Goal: Use online tool/utility: Utilize a website feature to perform a specific function

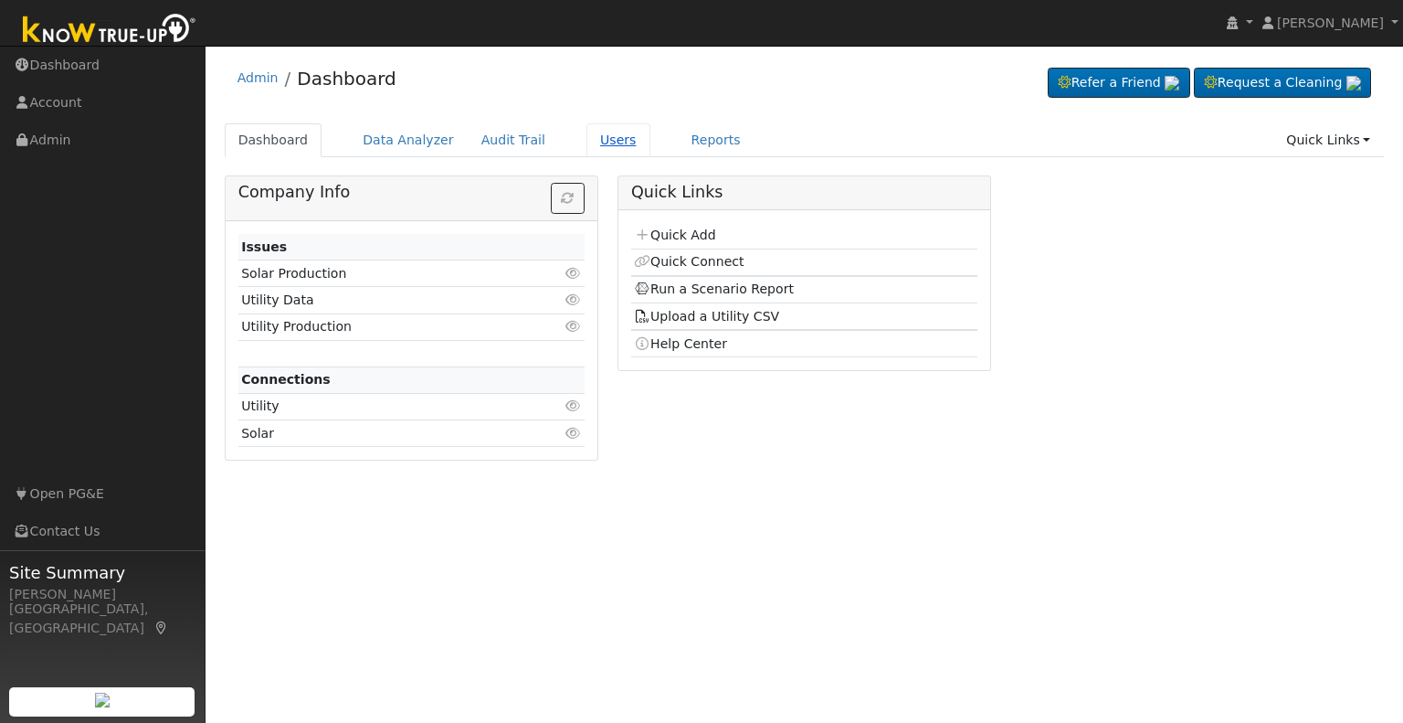
click at [586, 149] on link "Users" at bounding box center [618, 140] width 64 height 34
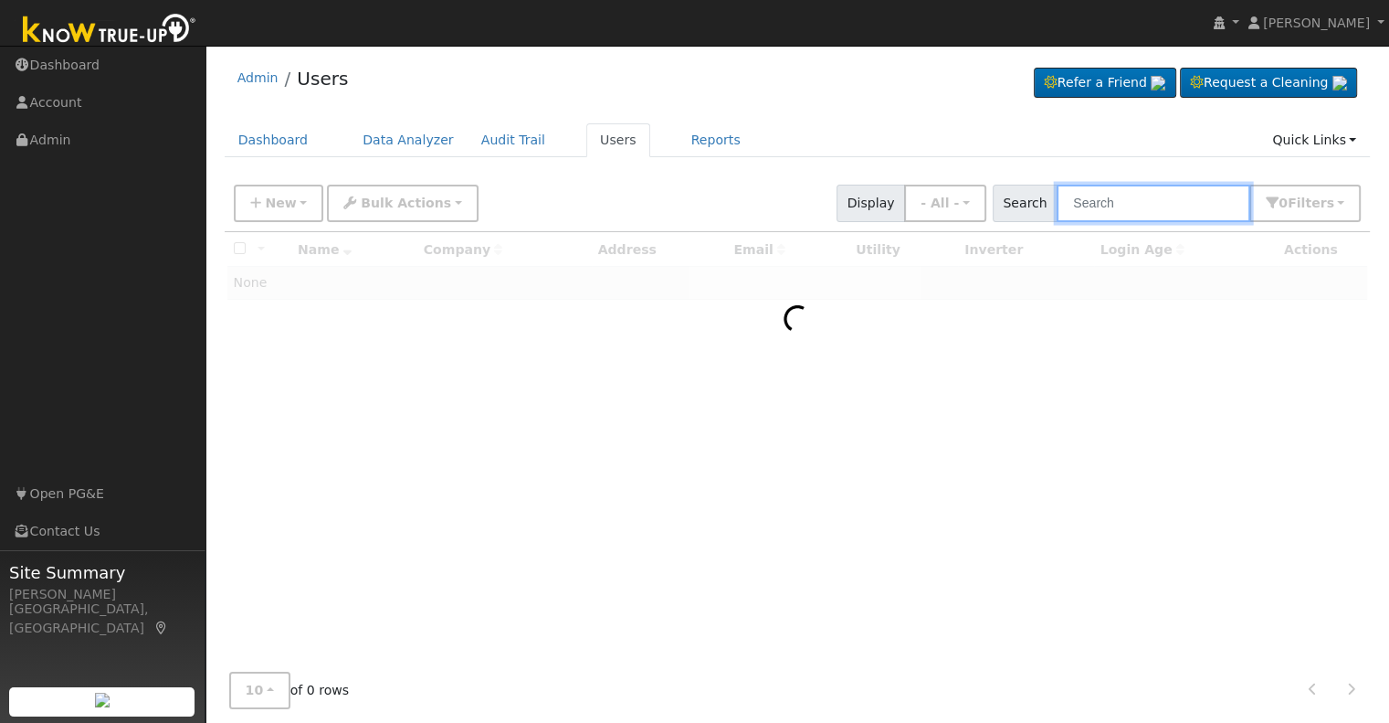
click at [1147, 200] on input "text" at bounding box center [1154, 203] width 194 height 37
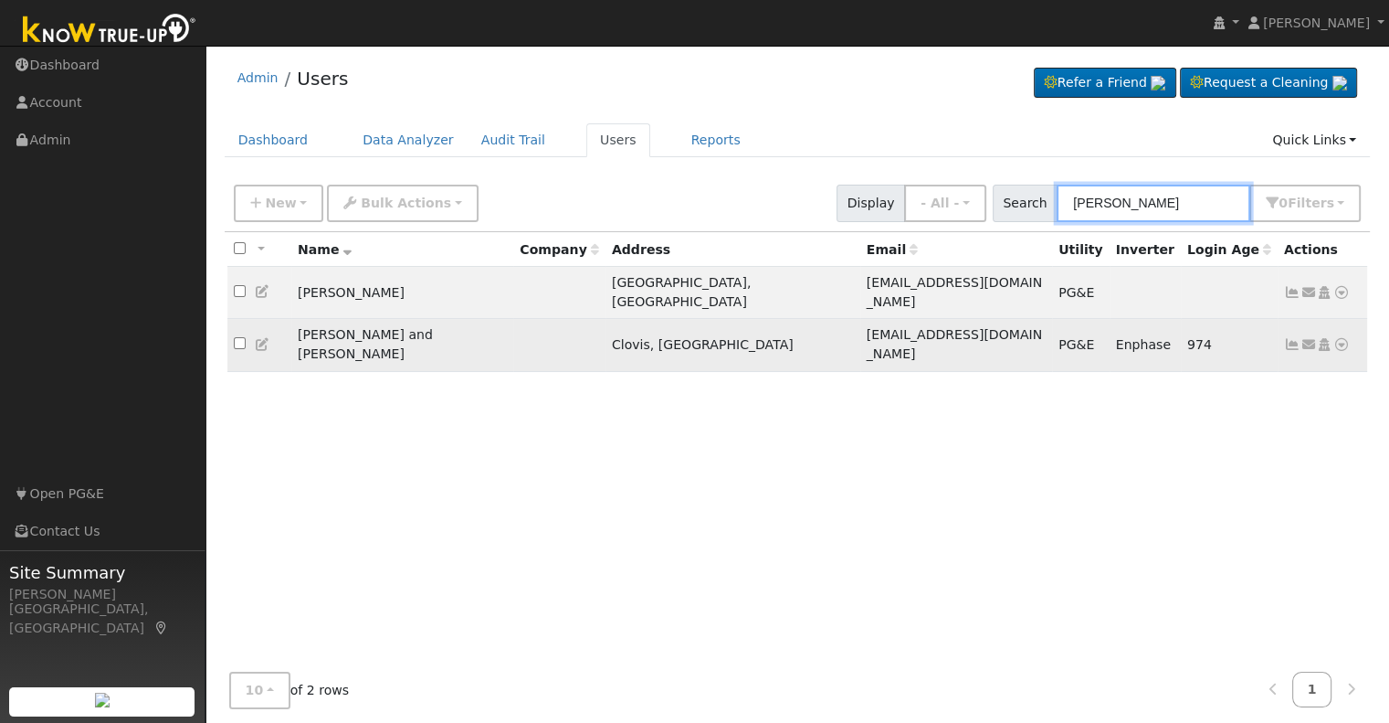
type input "kuehne"
click at [1339, 338] on icon at bounding box center [1342, 344] width 16 height 13
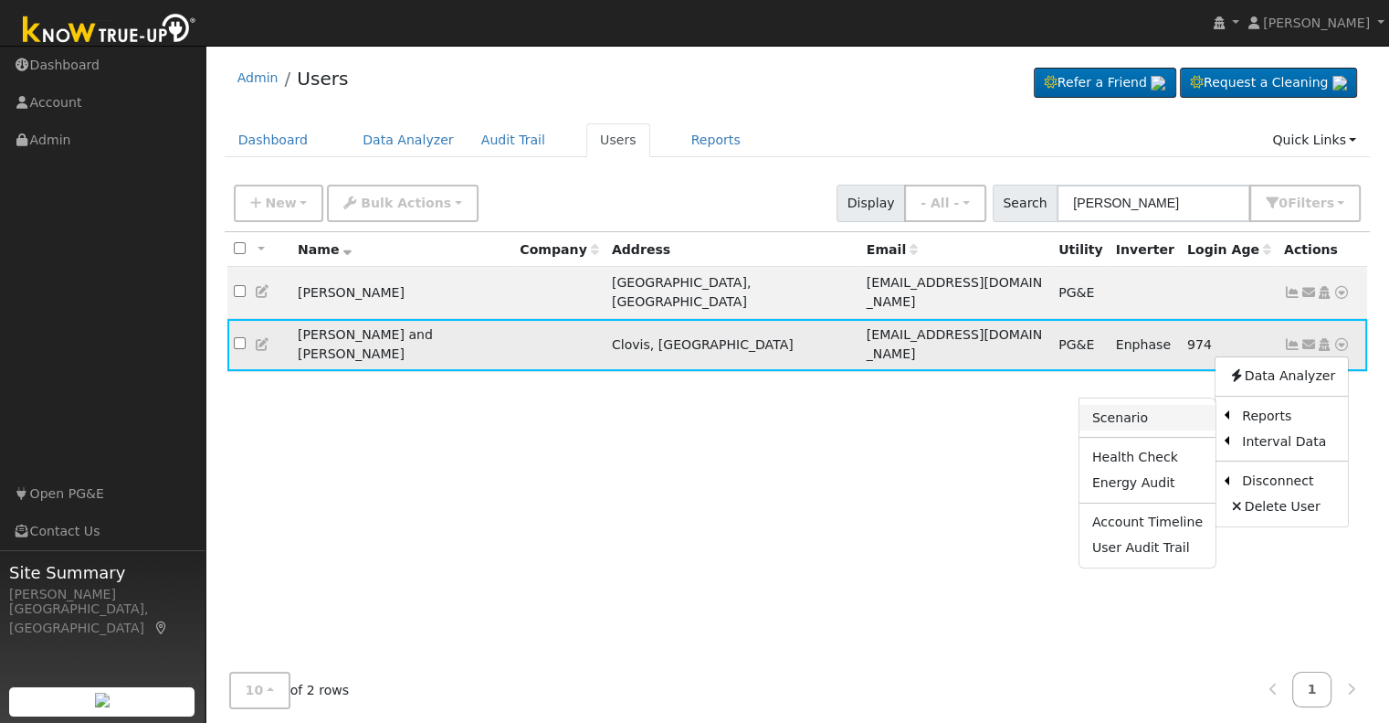
click at [1135, 405] on link "Scenario" at bounding box center [1148, 418] width 136 height 26
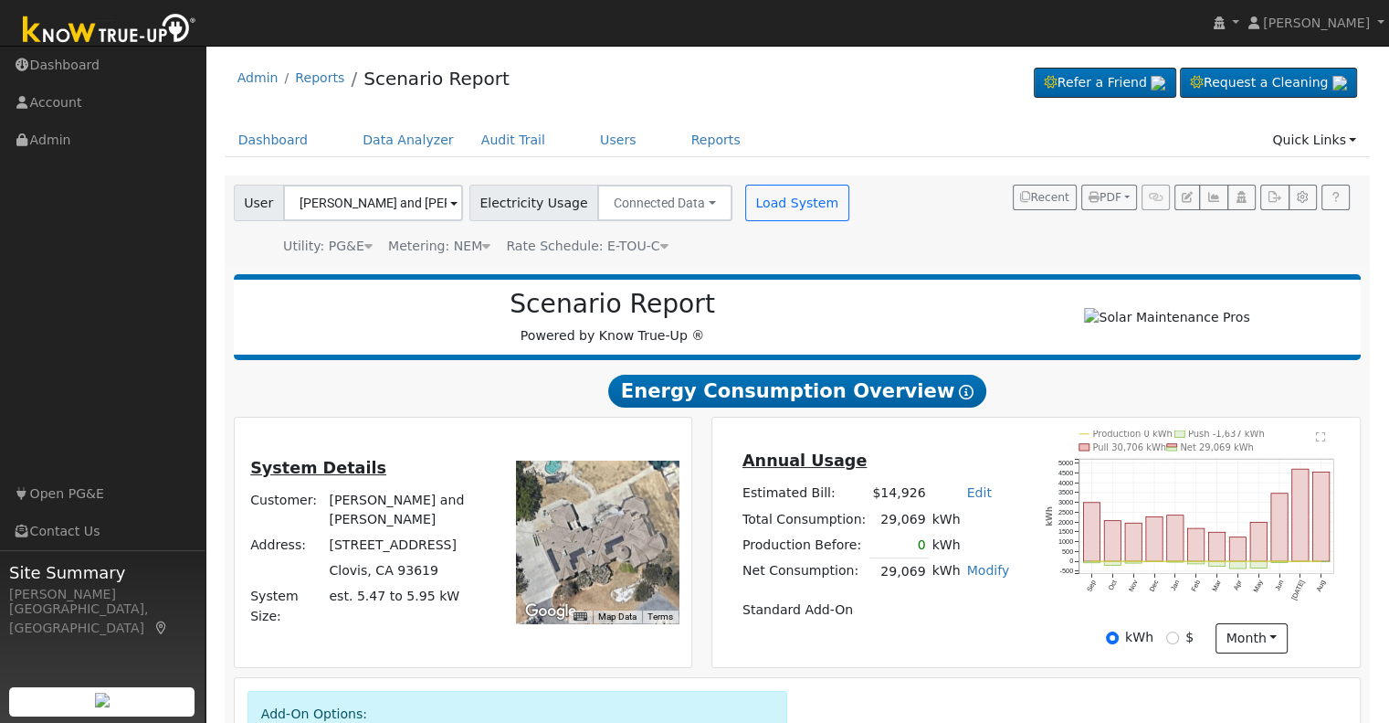
scroll to position [217, 0]
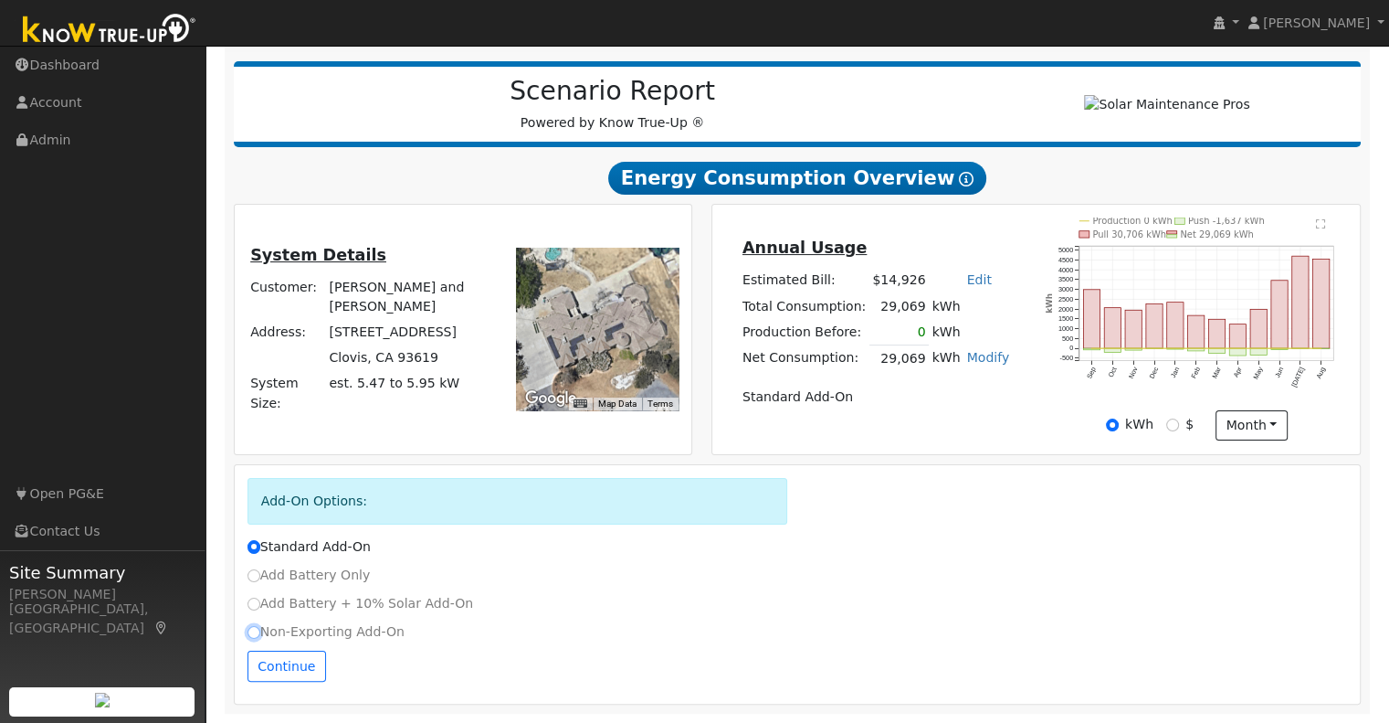
click at [251, 631] on input "Non-Exporting Add-On" at bounding box center [254, 632] width 13 height 13
radio input "true"
radio input "false"
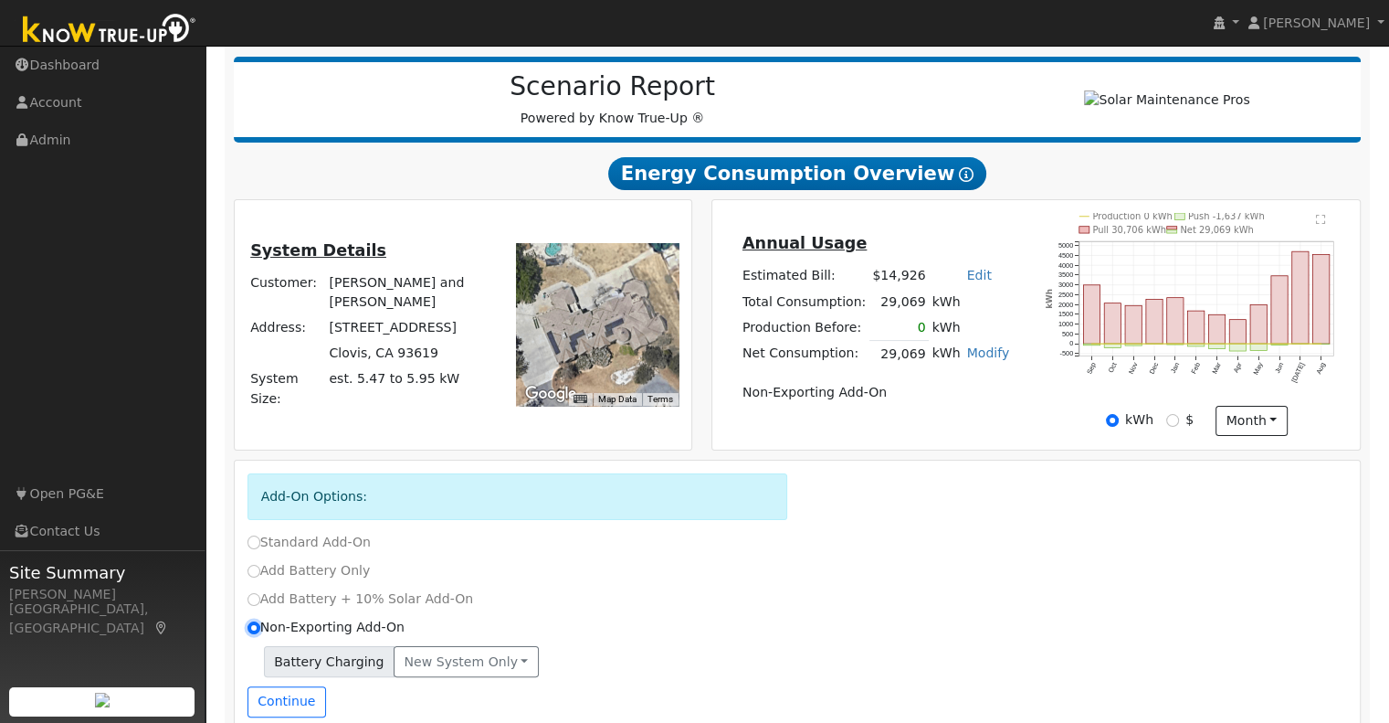
scroll to position [257, 0]
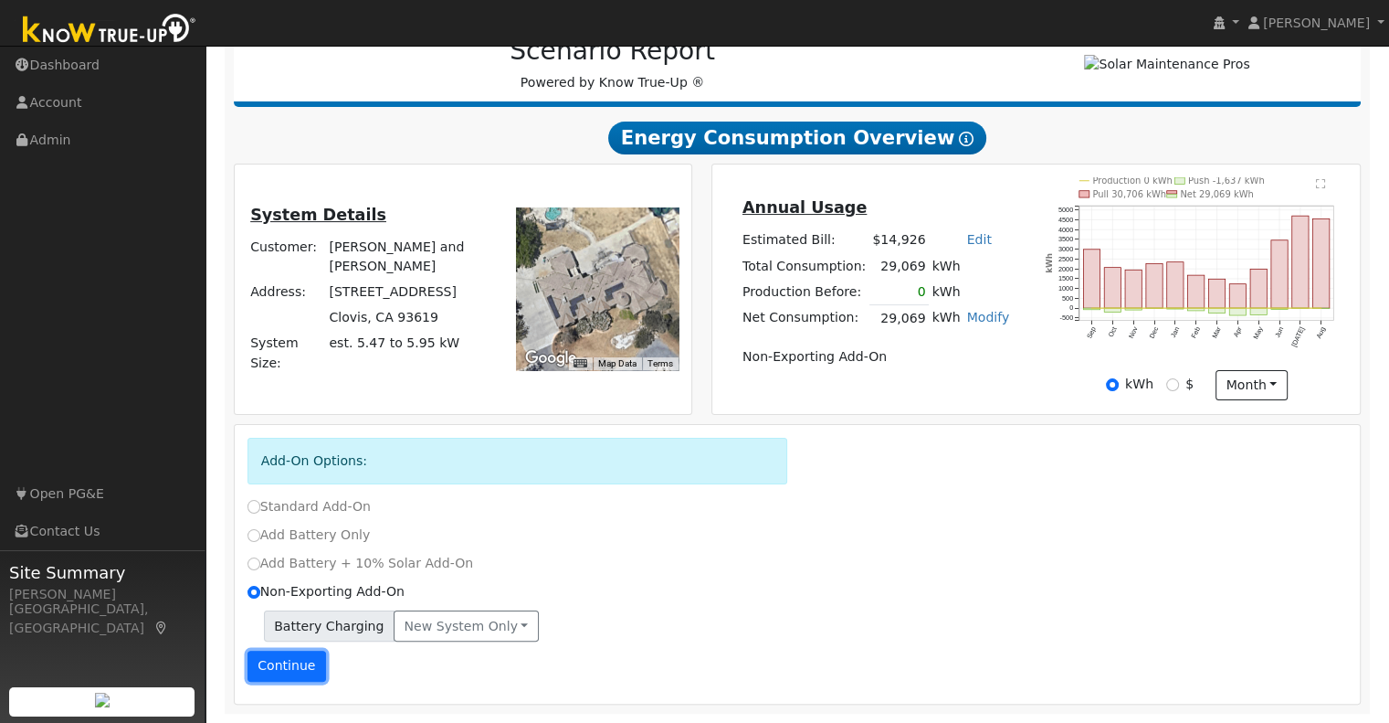
click at [299, 670] on button "Continue" at bounding box center [287, 665] width 79 height 31
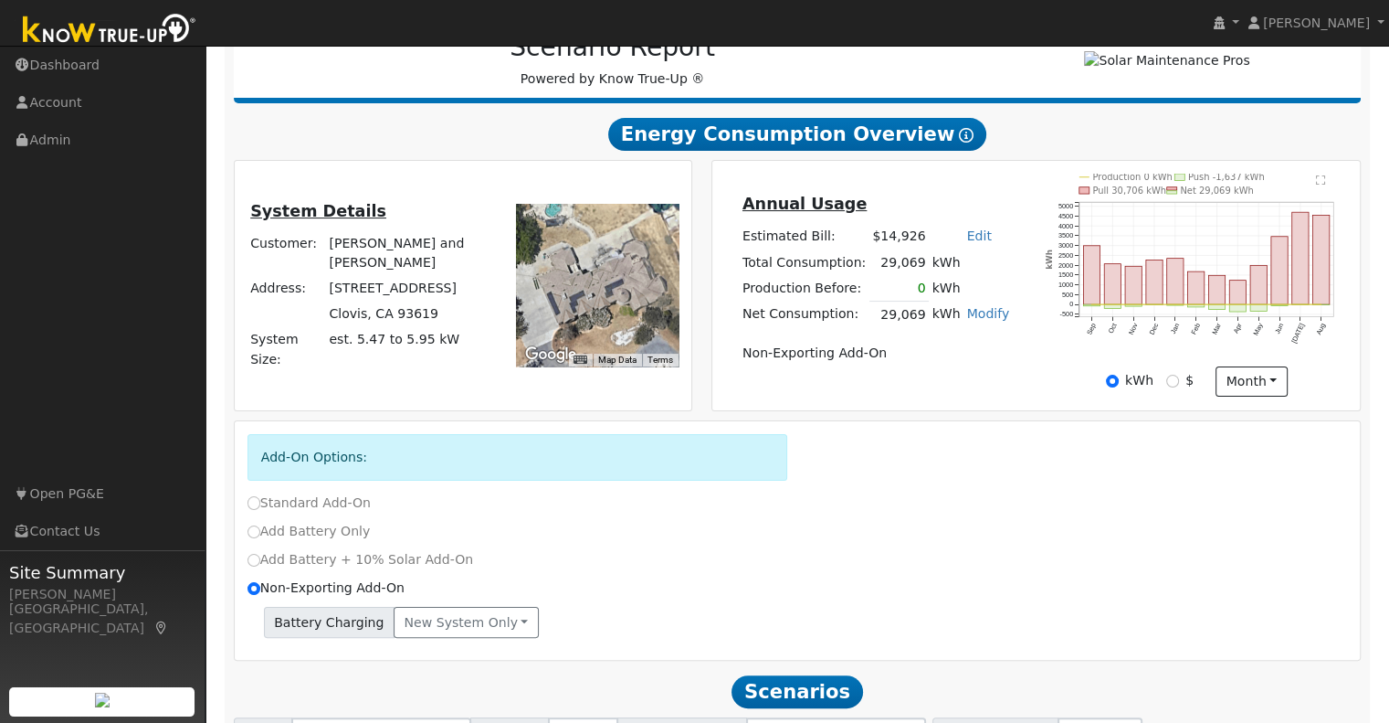
scroll to position [424, 0]
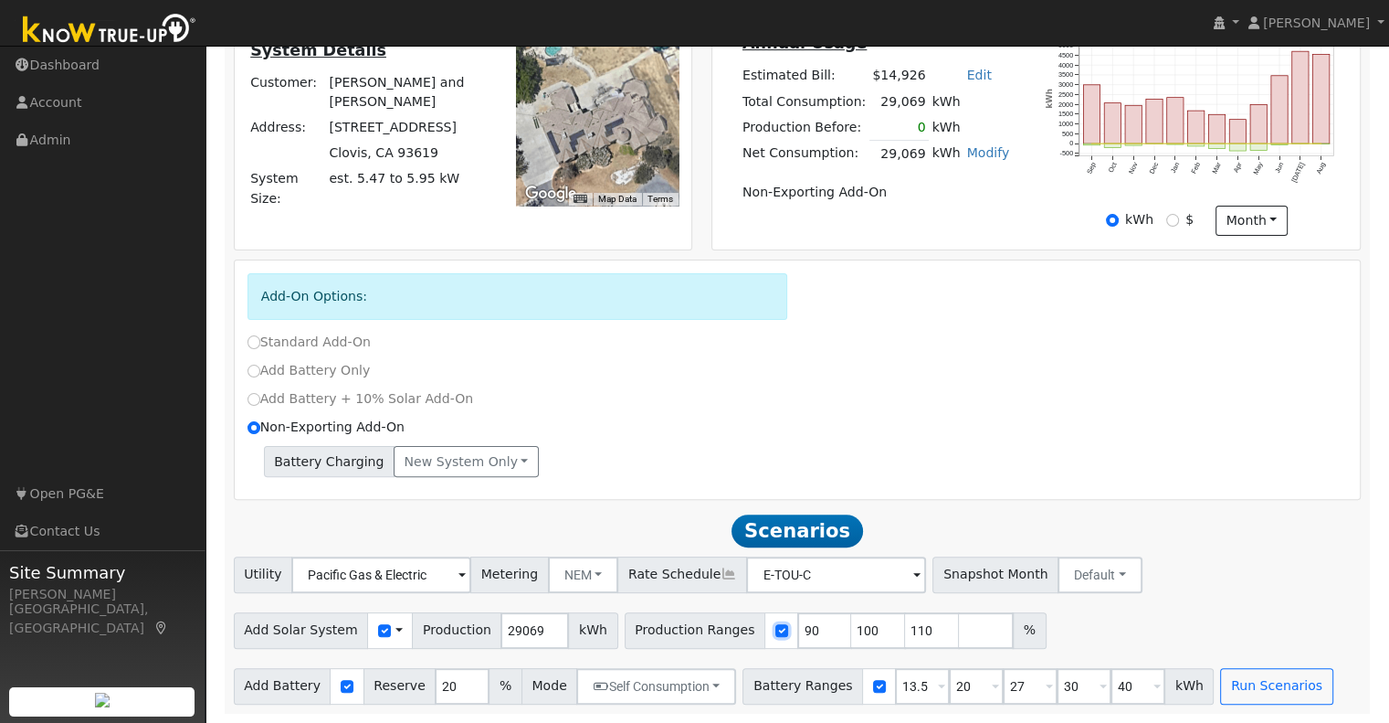
click at [776, 635] on input "checkbox" at bounding box center [782, 630] width 13 height 13
checkbox input "false"
click at [501, 630] on input "29069" at bounding box center [535, 630] width 69 height 37
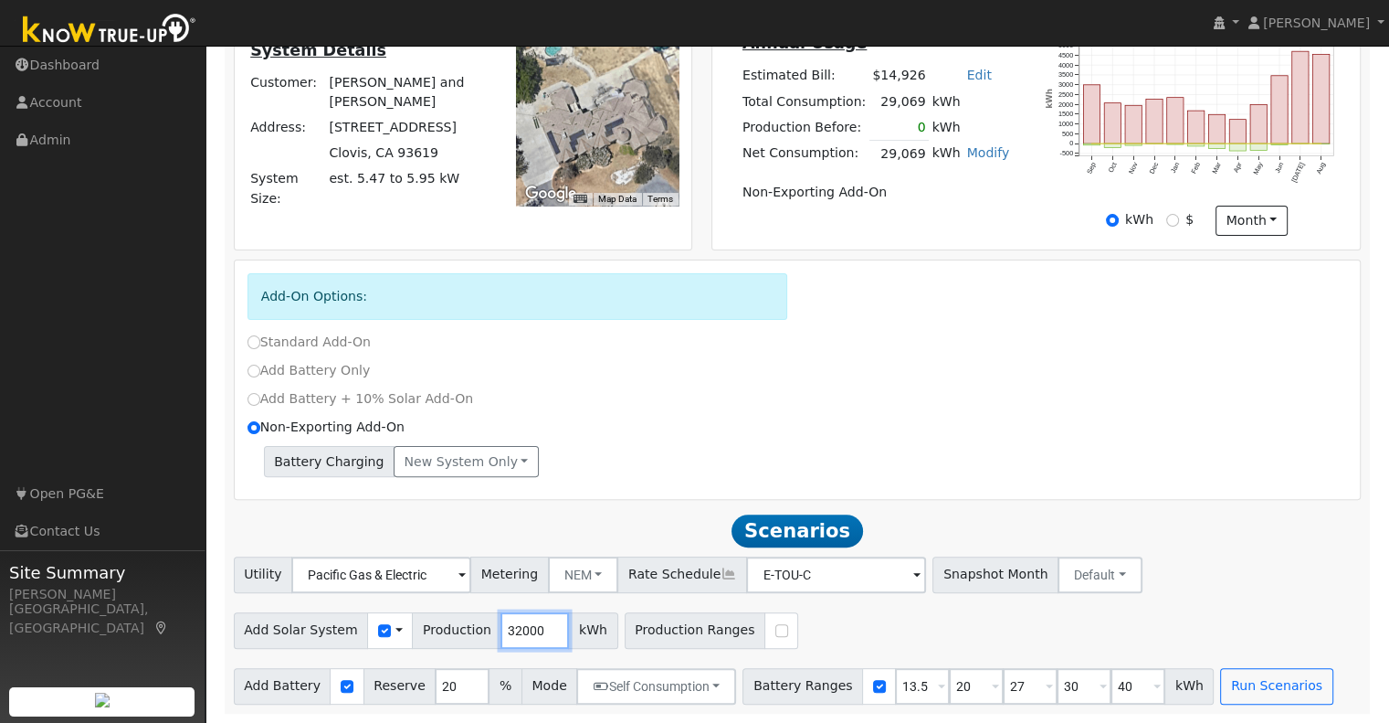
type input "32000"
click at [1071, 642] on div "Add Solar System Use CSV Data Production 32000 kWh Production Ranges" at bounding box center [797, 627] width 1135 height 43
click at [895, 690] on input "13.5" at bounding box center [922, 686] width 55 height 37
type input "20"
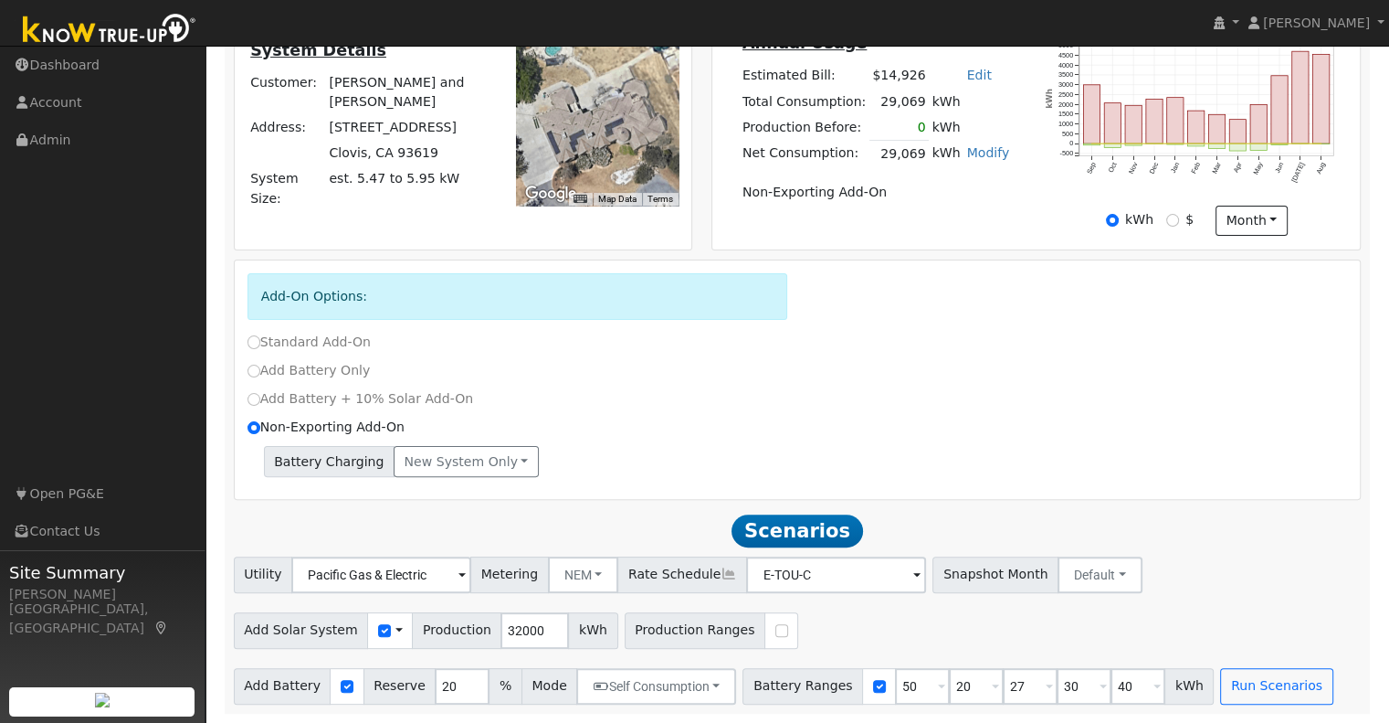
type input "27"
type input "30"
type input "40"
type input "50"
click at [1157, 555] on div "Utility Pacific Gas & Electric Metering NEM NEM NBT Rate Schedule E-TOU-C - Non…" at bounding box center [797, 571] width 1135 height 43
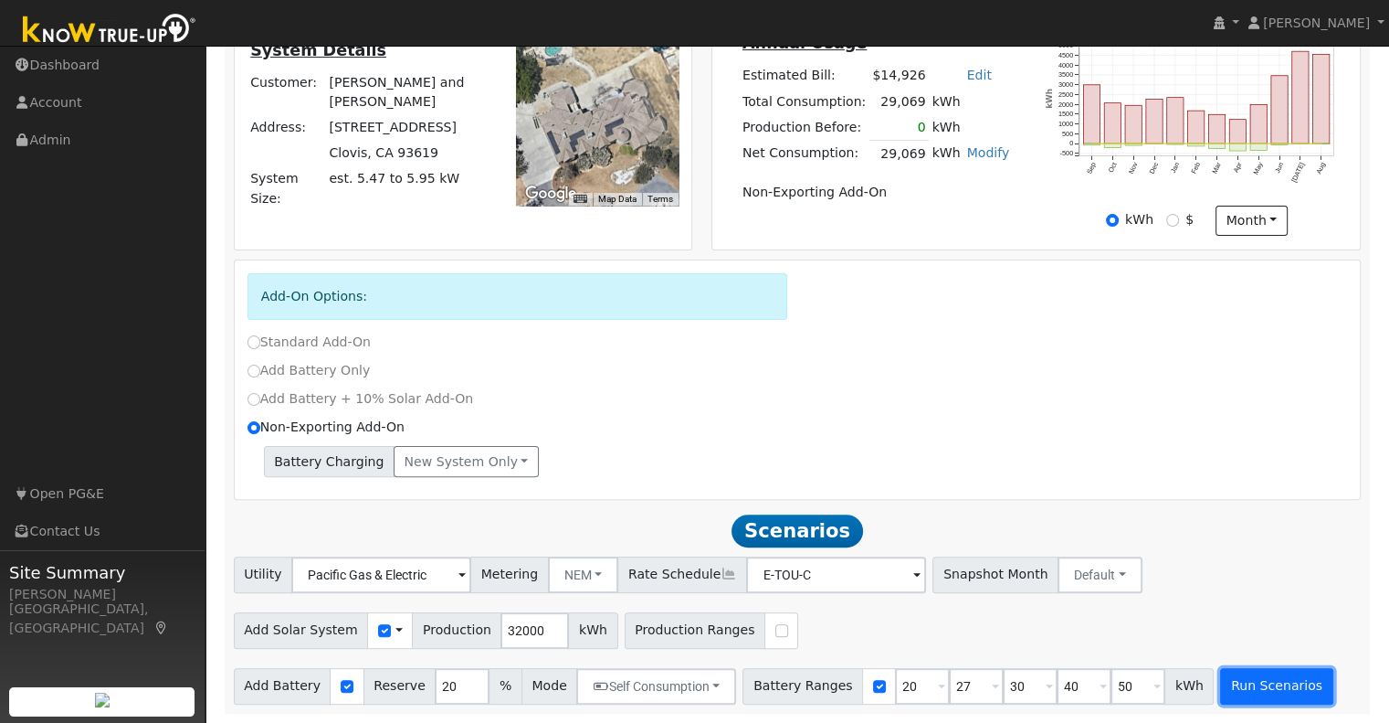
click at [1220, 690] on button "Run Scenarios" at bounding box center [1276, 686] width 112 height 37
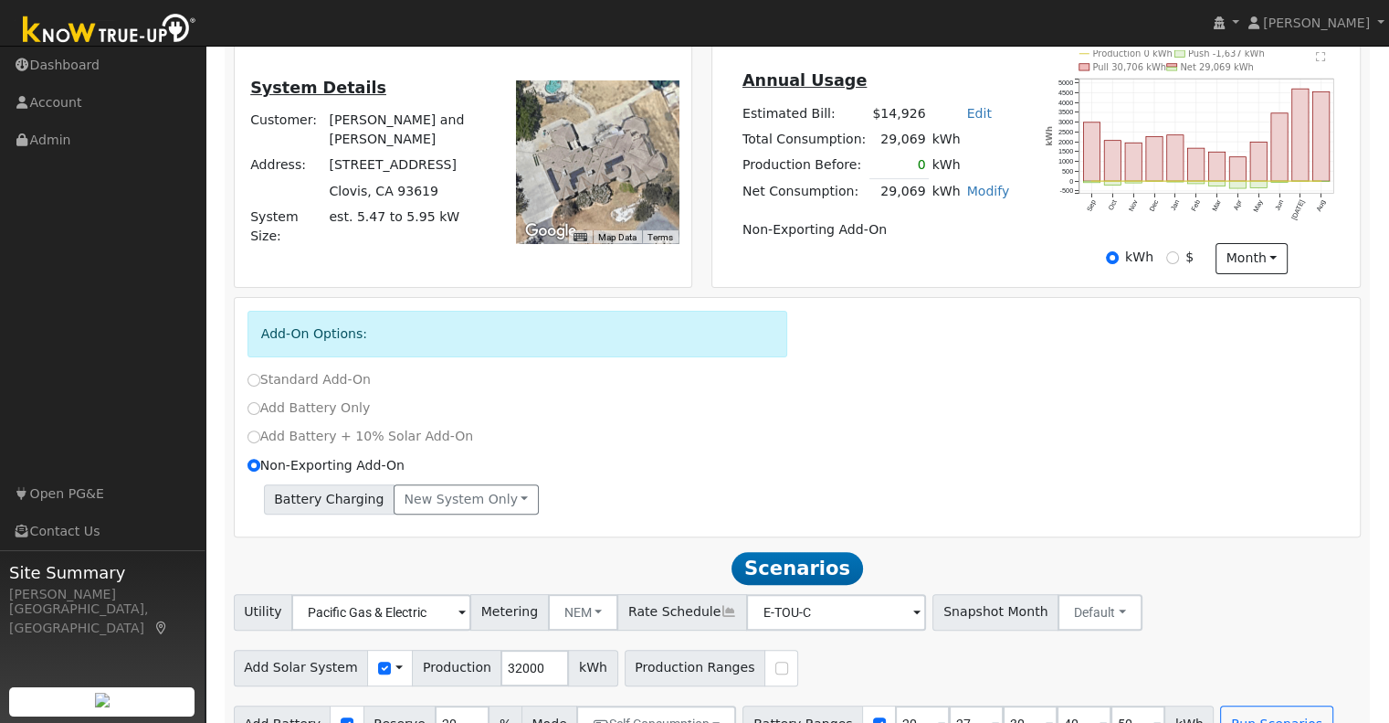
scroll to position [483, 0]
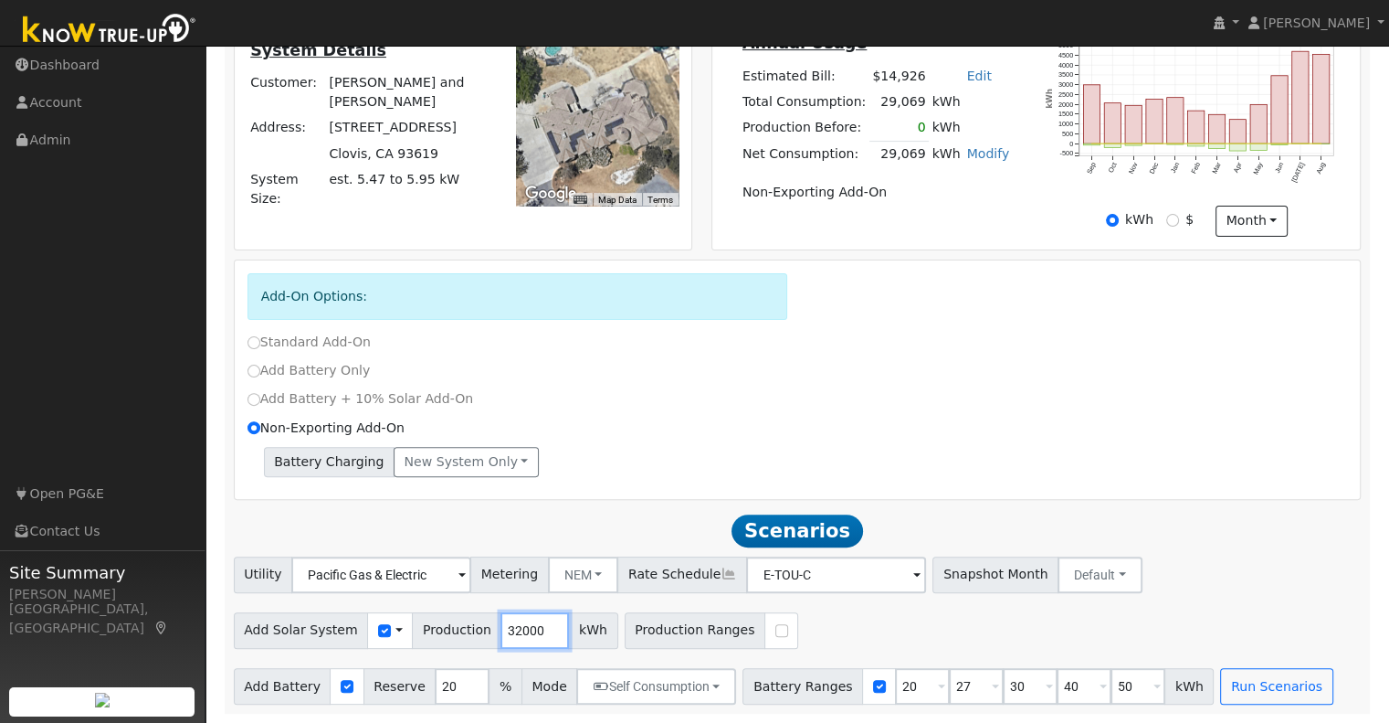
click at [503, 629] on input "32000" at bounding box center [535, 630] width 69 height 37
type input "29000"
click at [1202, 416] on div "Add Battery + 10% Solar Add-On" at bounding box center [798, 403] width 1120 height 28
click at [1232, 686] on button "Run Scenarios" at bounding box center [1276, 686] width 112 height 37
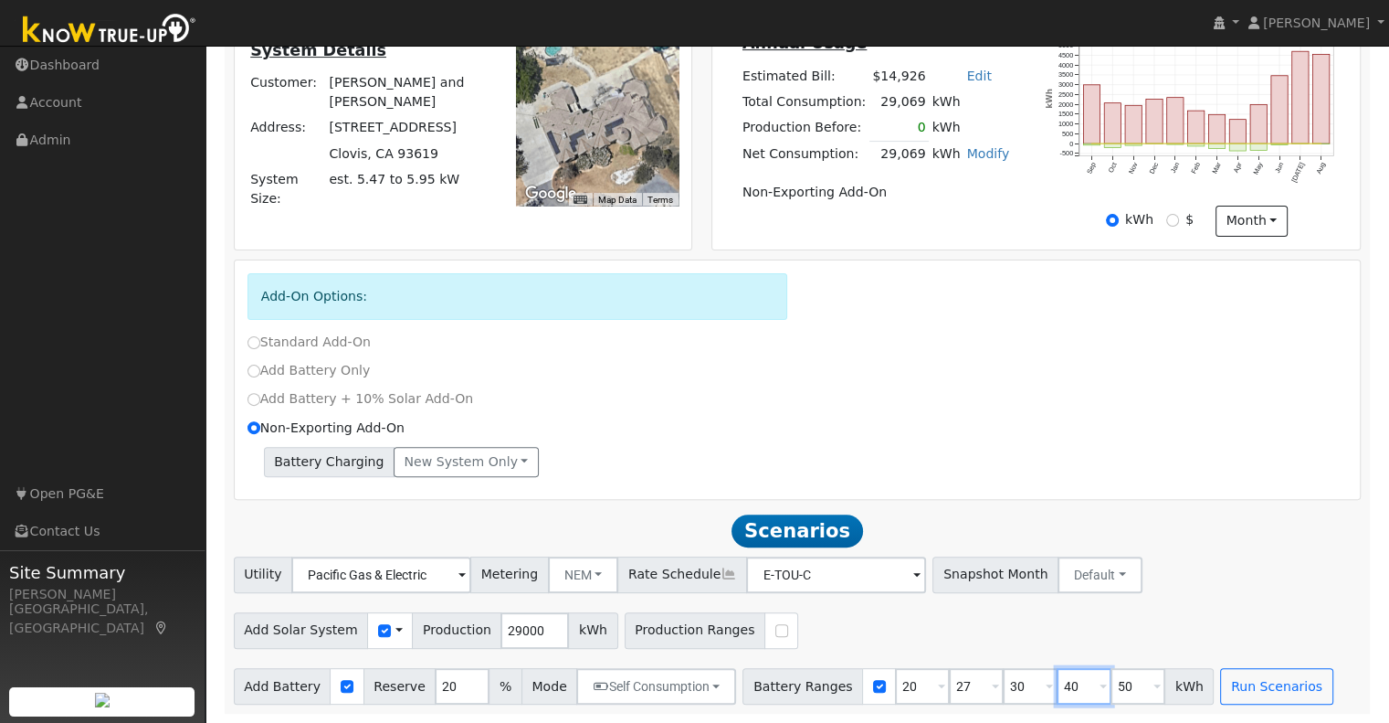
click at [1057, 693] on input "40" at bounding box center [1084, 686] width 55 height 37
click at [895, 686] on input "20" at bounding box center [922, 686] width 55 height 37
type input "27"
type input "30"
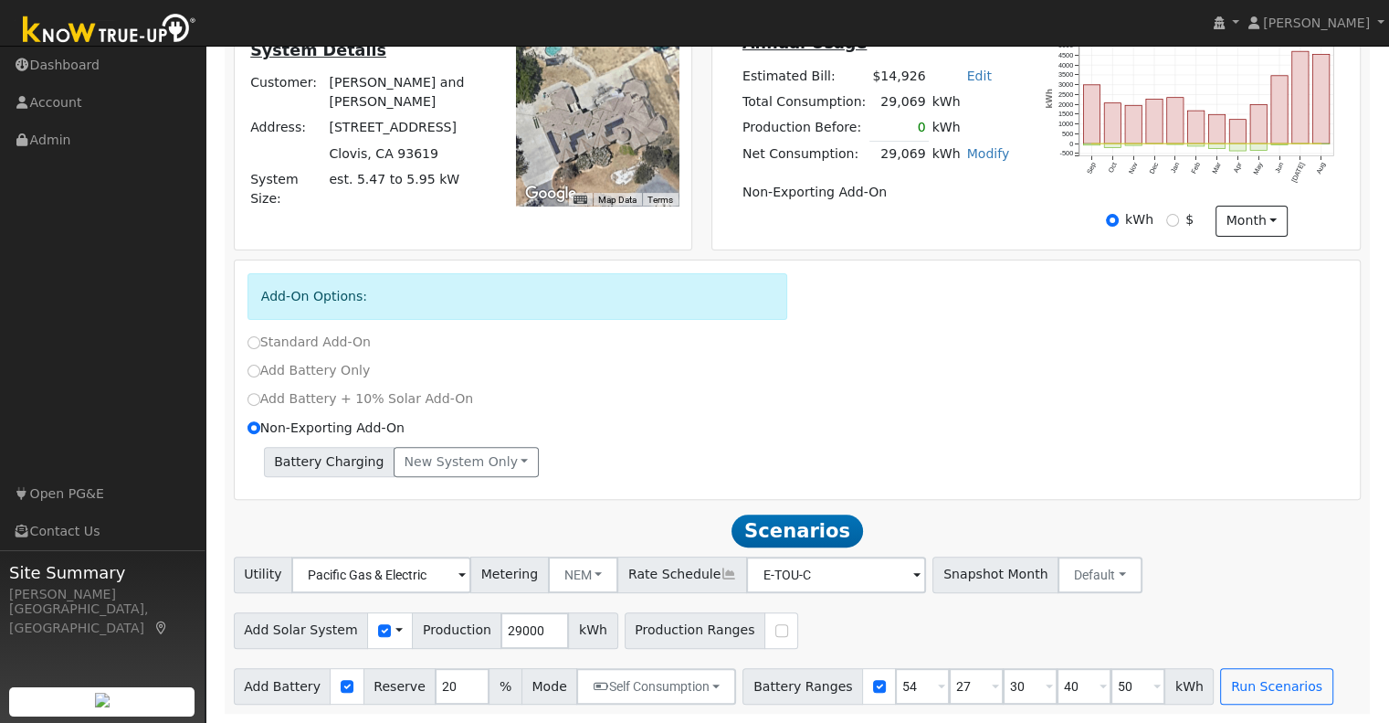
type input "40"
type input "50"
type input "54"
click at [1271, 587] on div "Utility Pacific Gas & Electric Metering NEM NEM NBT Rate Schedule E-TOU-C - Non…" at bounding box center [797, 571] width 1135 height 43
click at [1230, 686] on button "Run Scenarios" at bounding box center [1276, 686] width 112 height 37
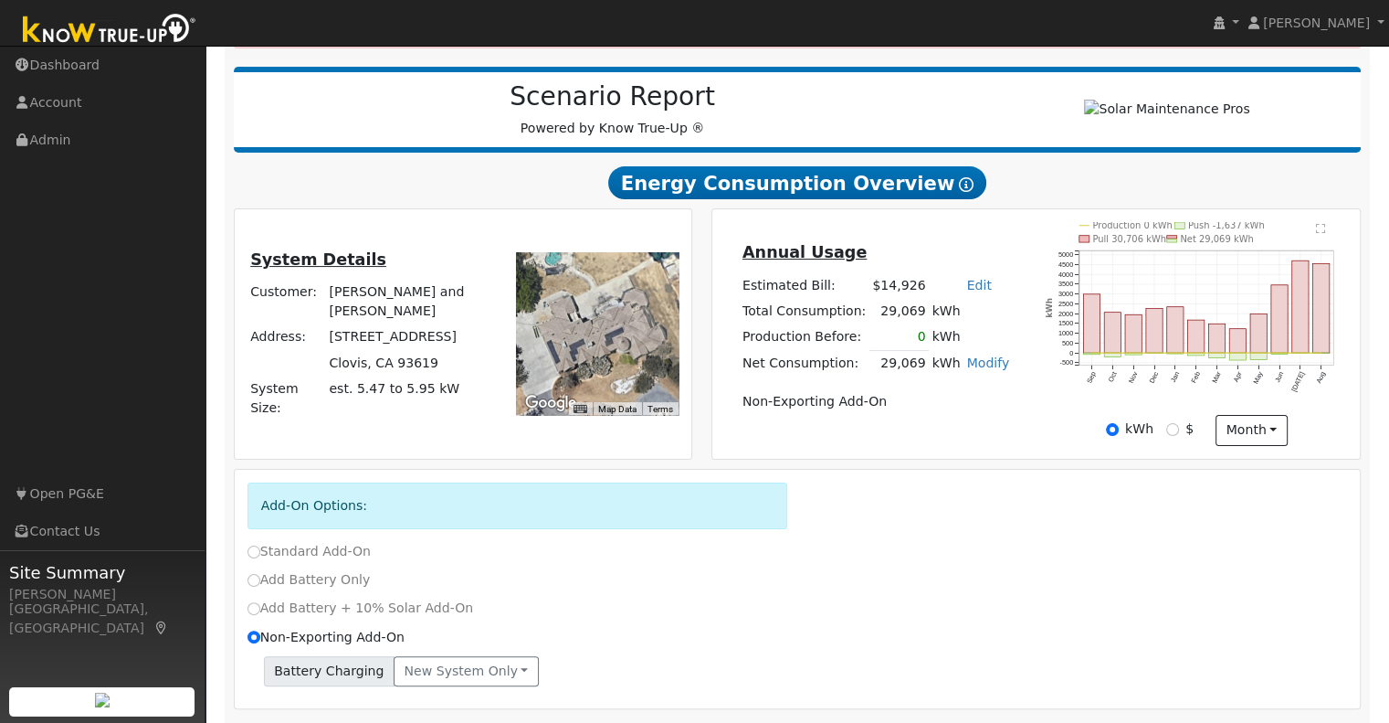
scroll to position [274, 0]
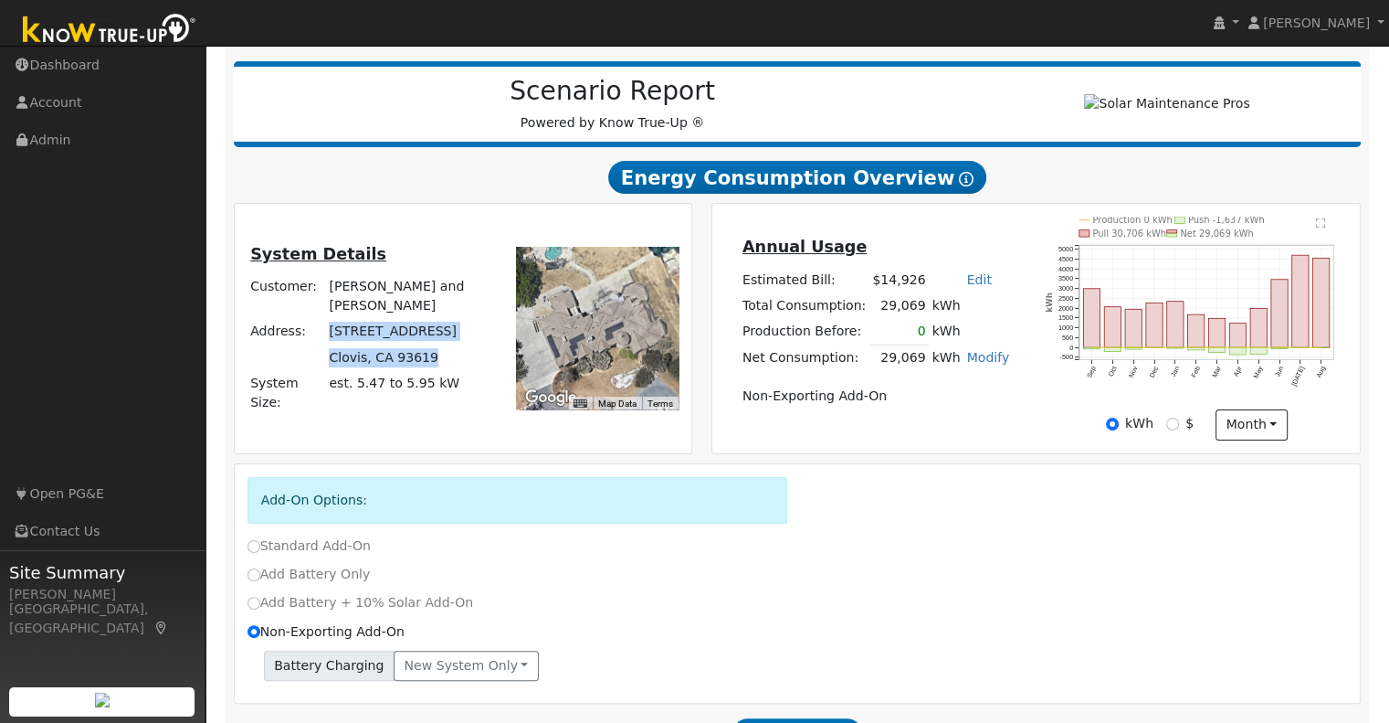
drag, startPoint x: 328, startPoint y: 316, endPoint x: 446, endPoint y: 364, distance: 127.4
click at [446, 364] on tbody "Customer: [PERSON_NAME] and [PERSON_NAME] Address: [STREET_ADDRESS] System Size…" at bounding box center [370, 345] width 244 height 142
copy tbody "[STREET_ADDRESS]"
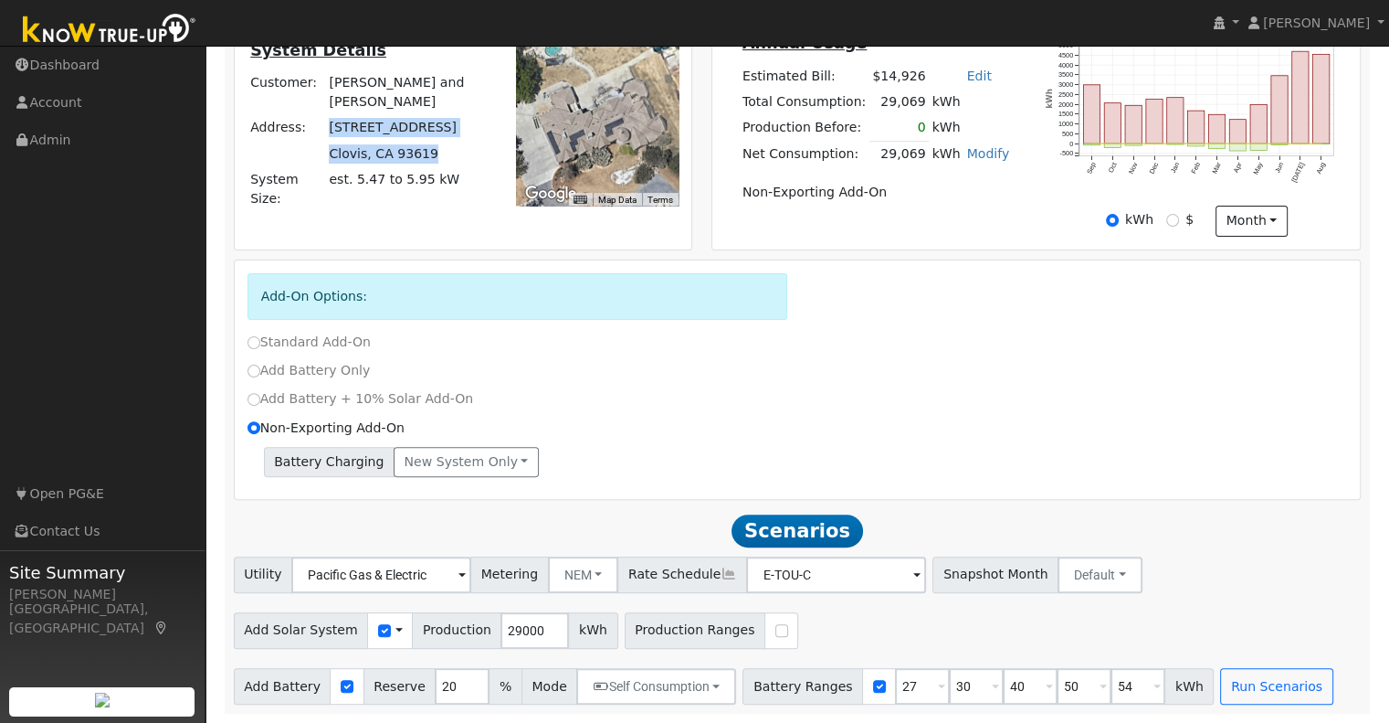
scroll to position [483, 0]
click at [619, 343] on div "Standard Add-On" at bounding box center [798, 342] width 1120 height 19
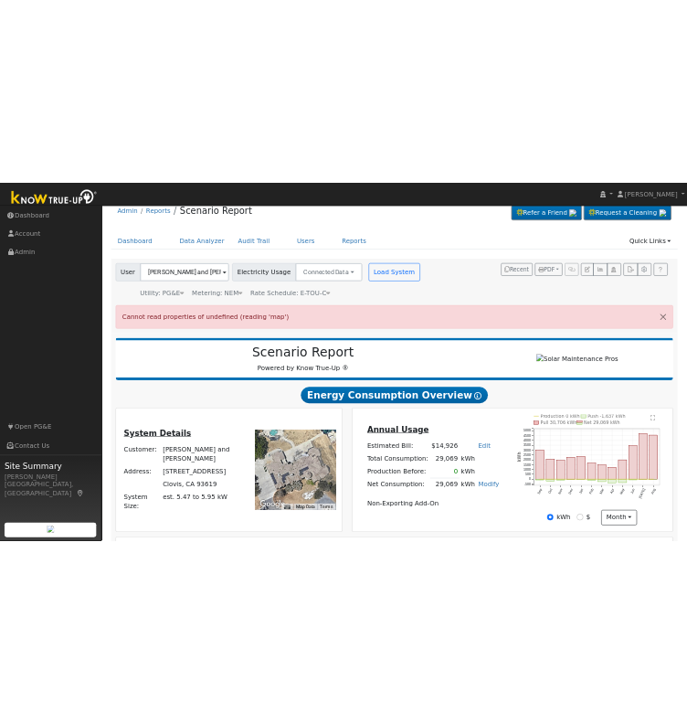
scroll to position [0, 0]
